Goal: Find specific page/section: Find specific page/section

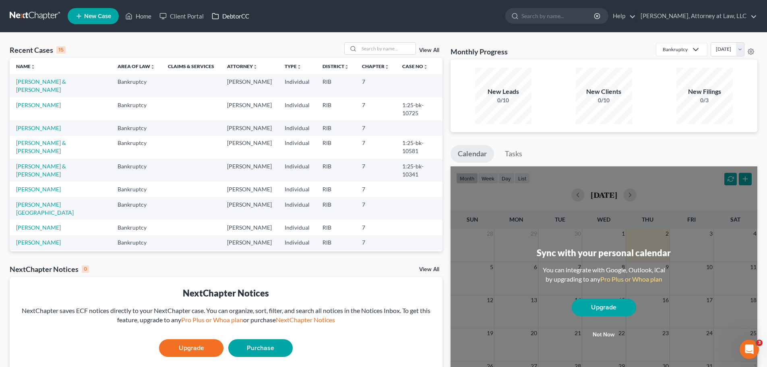
click at [233, 17] on link "DebtorCC" at bounding box center [230, 16] width 45 height 14
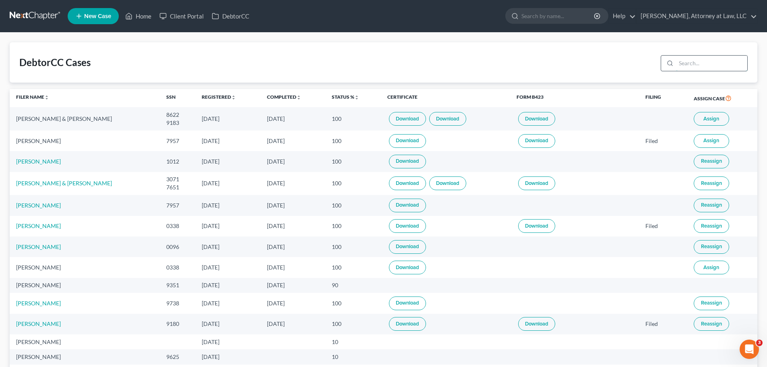
click at [692, 62] on input "search" at bounding box center [711, 63] width 71 height 15
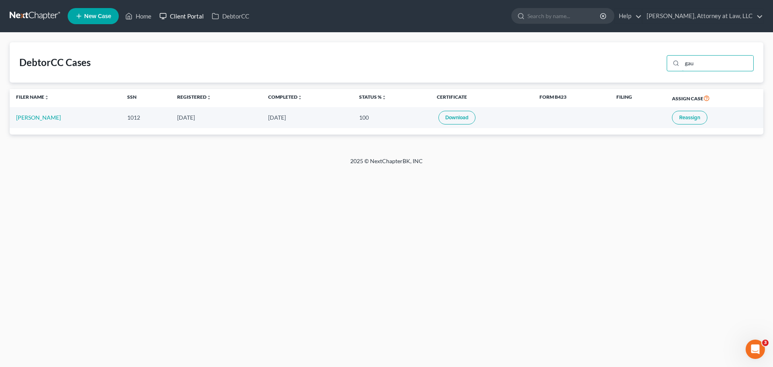
type input "gau"
click at [184, 22] on link "Client Portal" at bounding box center [181, 16] width 52 height 14
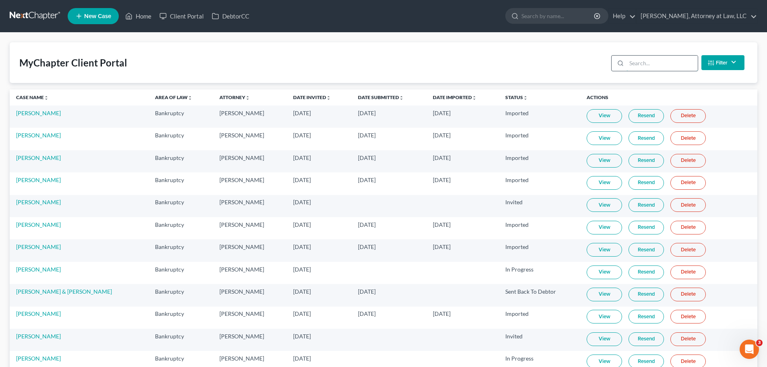
click at [635, 58] on input "search" at bounding box center [661, 63] width 71 height 15
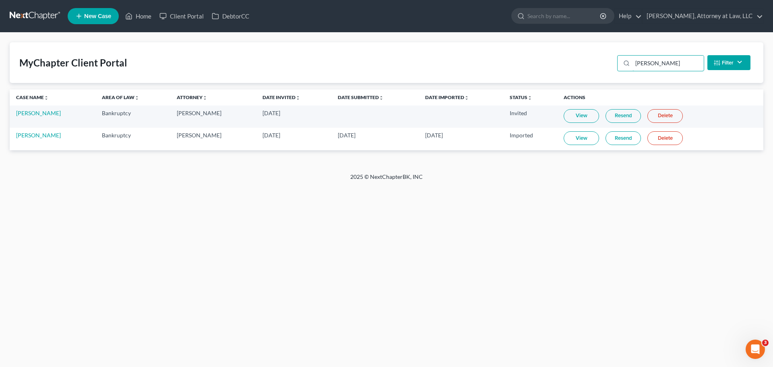
type input "[PERSON_NAME]"
click at [569, 115] on link "View" at bounding box center [580, 116] width 35 height 14
click at [577, 138] on link "View" at bounding box center [580, 138] width 35 height 14
